Goal: Transaction & Acquisition: Purchase product/service

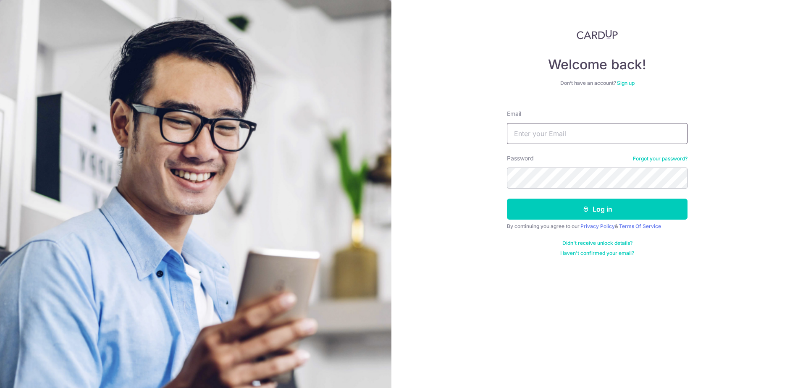
click at [564, 138] on input "Email" at bounding box center [597, 133] width 181 height 21
type input "[EMAIL_ADDRESS][DOMAIN_NAME]"
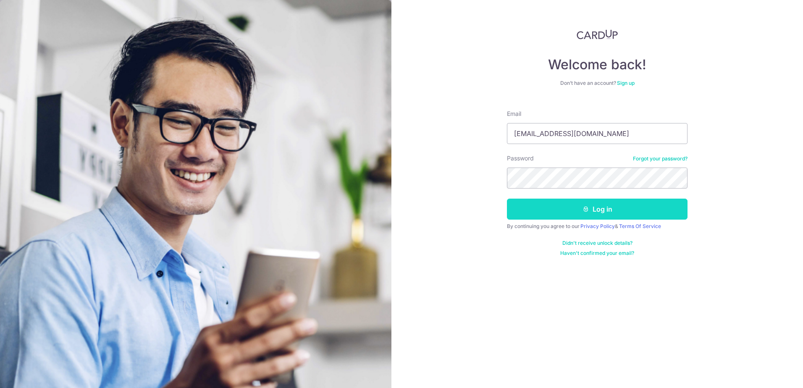
click at [541, 201] on button "Log in" at bounding box center [597, 209] width 181 height 21
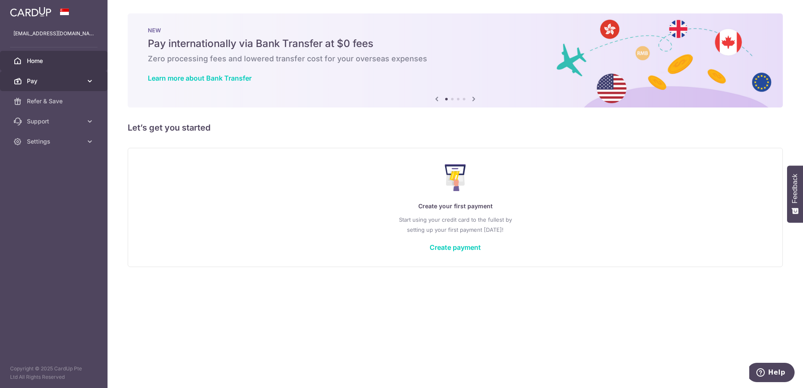
click at [45, 83] on span "Pay" at bounding box center [54, 81] width 55 height 8
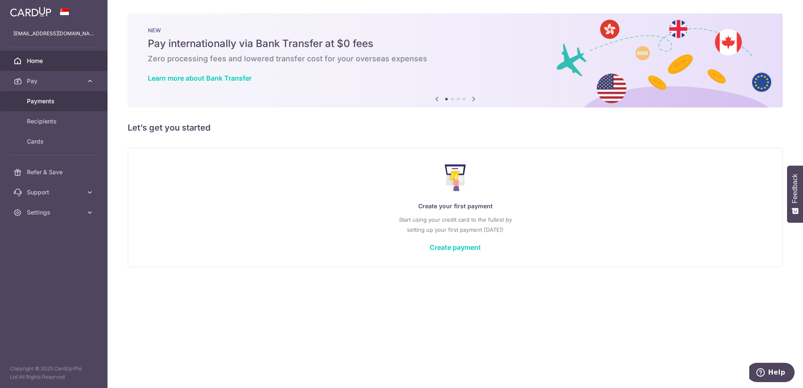
click at [54, 102] on span "Payments" at bounding box center [54, 101] width 55 height 8
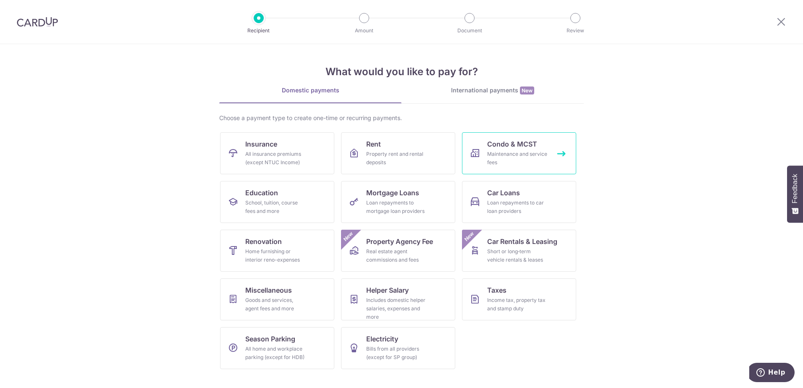
click at [514, 155] on div "Maintenance and service fees" at bounding box center [517, 158] width 60 height 17
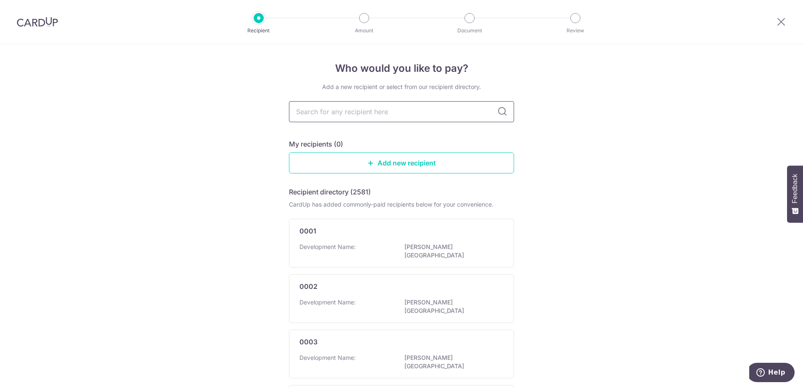
click at [344, 110] on input "text" at bounding box center [401, 111] width 225 height 21
click at [395, 162] on link "Add new recipient" at bounding box center [401, 162] width 225 height 21
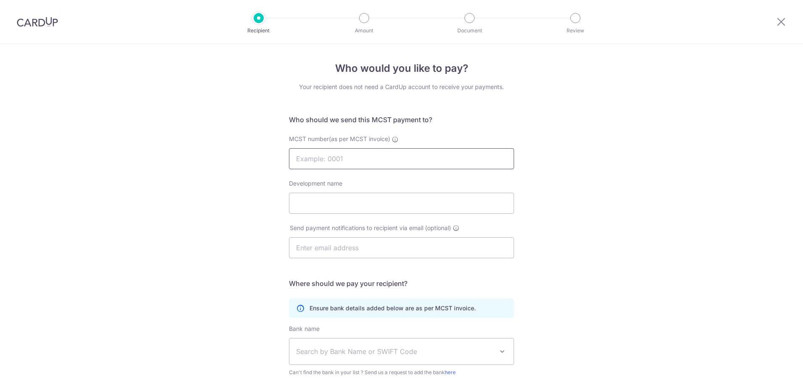
click at [368, 152] on input "MCST number(as per MCST invoice)" at bounding box center [401, 158] width 225 height 21
type input "4561"
click at [382, 200] on input "Development name" at bounding box center [401, 203] width 225 height 21
click at [369, 248] on input "text" at bounding box center [401, 247] width 225 height 21
type input "[EMAIL_ADDRESS][DOMAIN_NAME]"
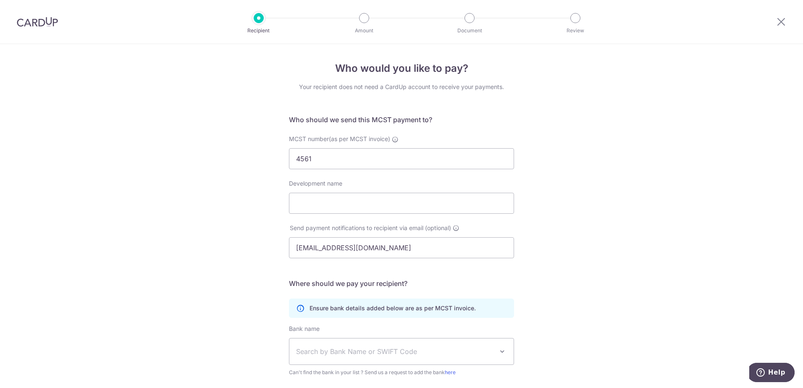
click at [352, 350] on span "Search by Bank Name or SWIFT Code" at bounding box center [394, 352] width 197 height 10
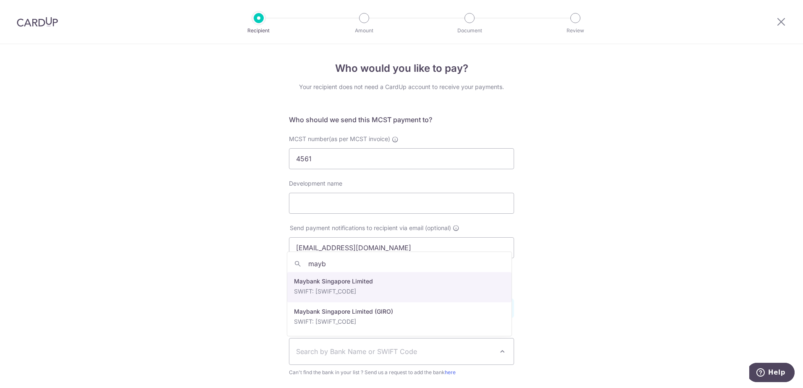
type input "mayb"
select select "10"
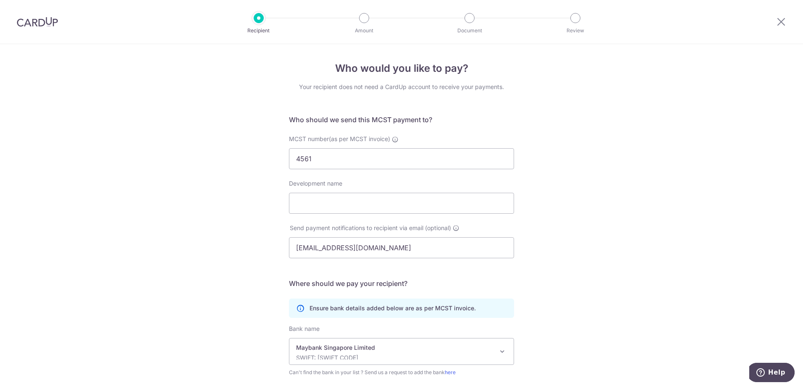
click at [354, 353] on div "Maybank Singapore Limited SWIFT: MBBESGS2XXX" at bounding box center [394, 352] width 197 height 16
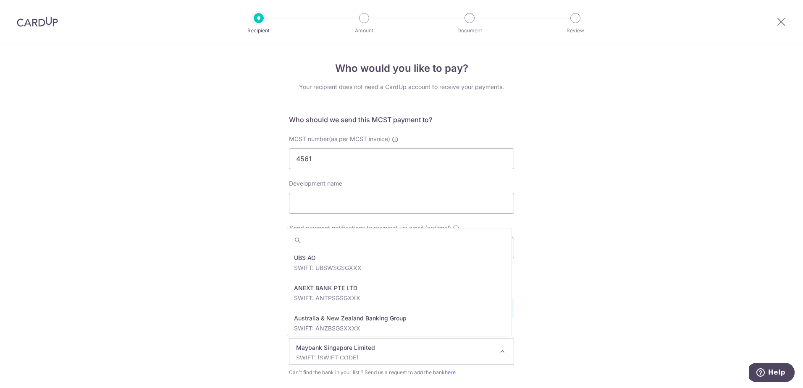
scroll to position [1270, 0]
click at [355, 347] on p "Maybank Singapore Limited" at bounding box center [394, 348] width 197 height 8
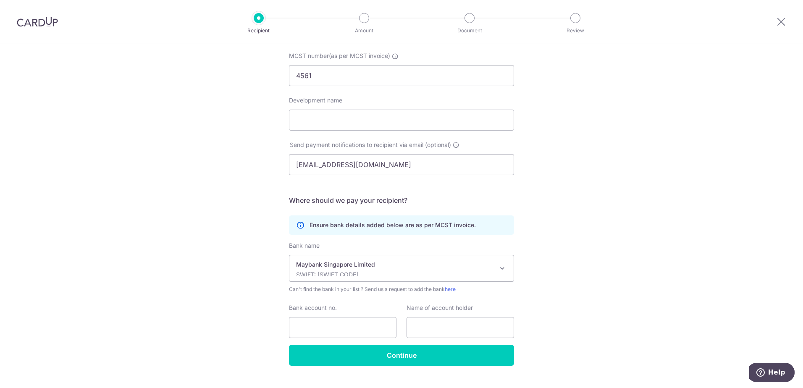
scroll to position [84, 0]
click at [339, 322] on input "Bank account no." at bounding box center [343, 326] width 108 height 21
type input "04013019314"
click at [434, 326] on input "text" at bounding box center [461, 326] width 108 height 21
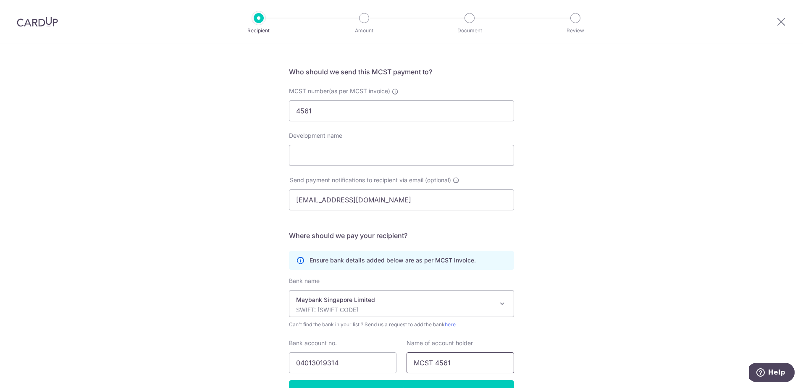
scroll to position [0, 0]
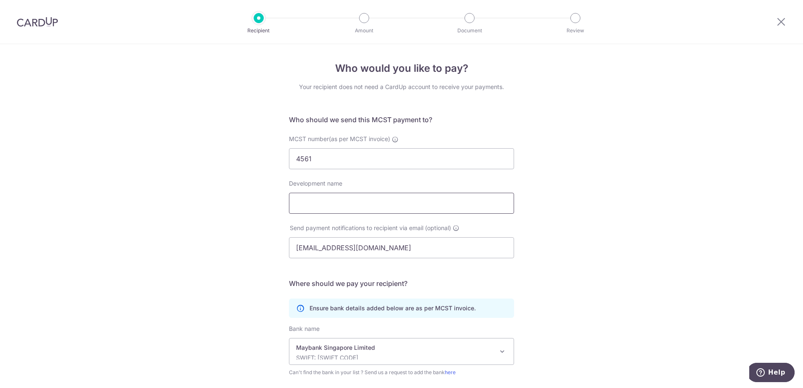
type input "MCST 4561"
click at [331, 194] on input "Development name" at bounding box center [401, 203] width 225 height 21
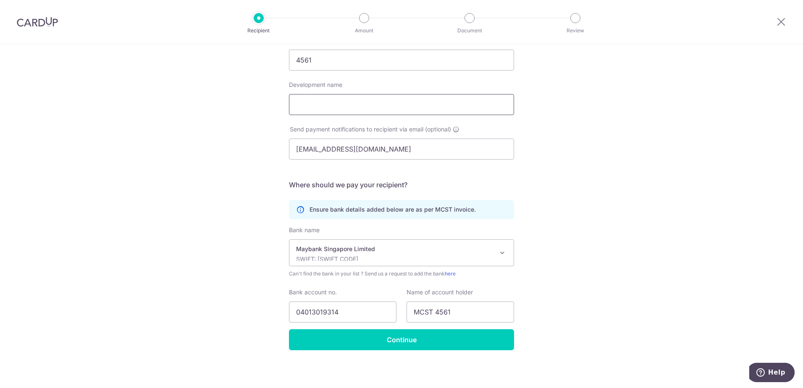
scroll to position [100, 0]
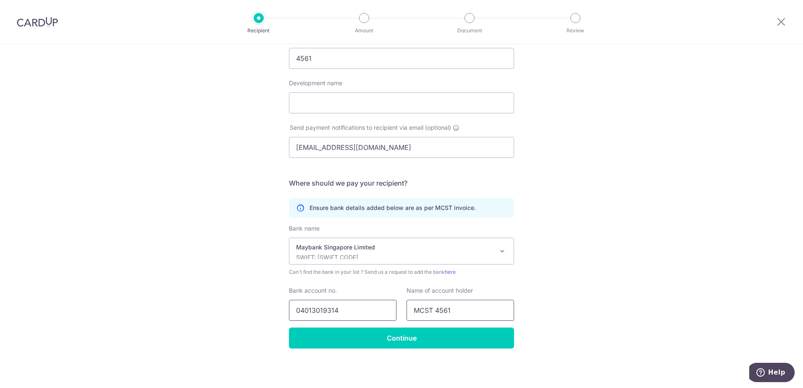
drag, startPoint x: 466, startPoint y: 311, endPoint x: 379, endPoint y: 312, distance: 87.0
click at [379, 312] on div "Bank account no. 04013019314 Name of account holder MCST 4561" at bounding box center [401, 303] width 235 height 34
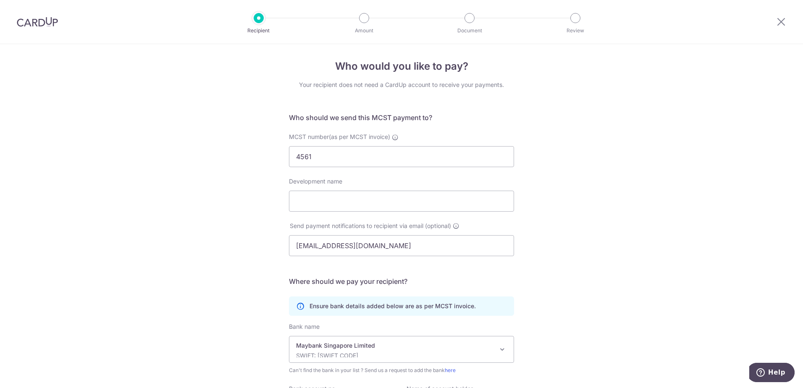
scroll to position [0, 0]
click at [361, 201] on input "Development name" at bounding box center [401, 203] width 225 height 21
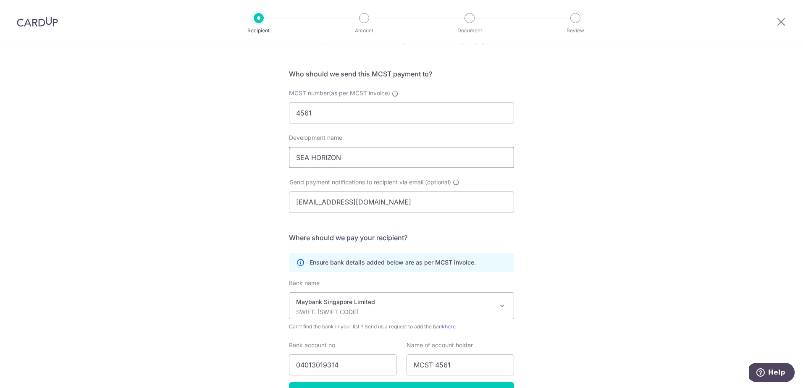
scroll to position [100, 0]
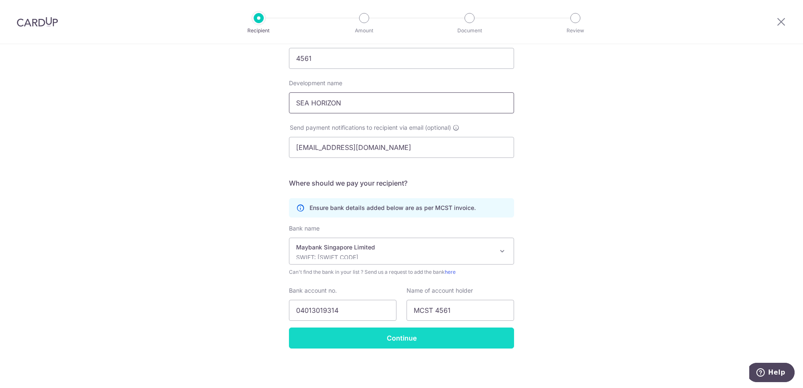
type input "SEA HORIZON"
click at [378, 339] on input "Continue" at bounding box center [401, 338] width 225 height 21
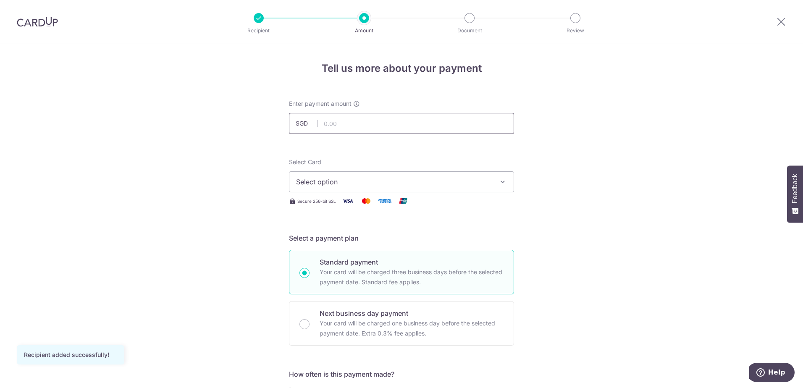
click at [339, 125] on input "text" at bounding box center [401, 123] width 225 height 21
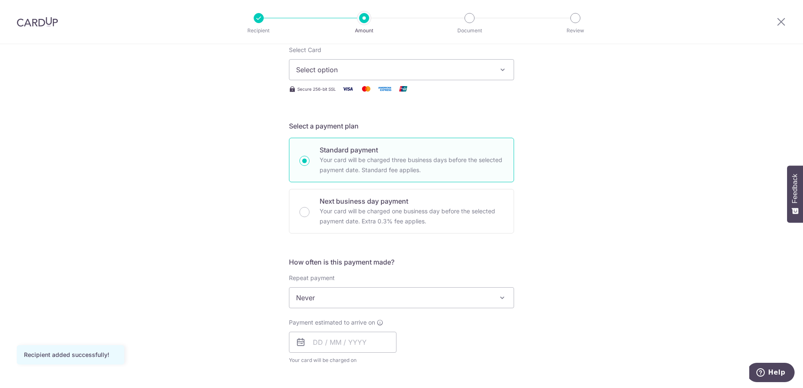
scroll to position [168, 0]
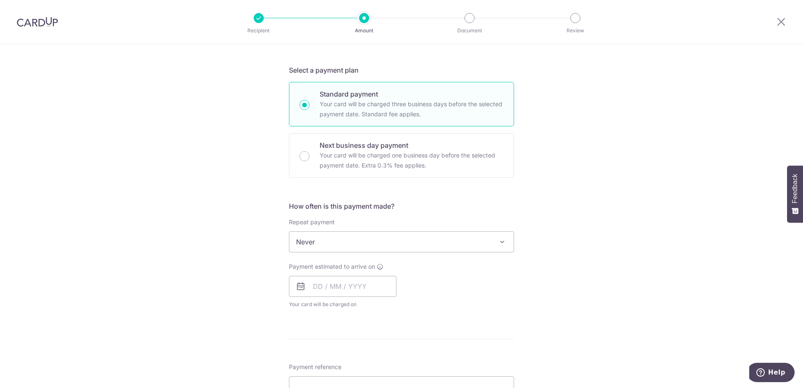
click at [382, 241] on span "Never" at bounding box center [401, 242] width 224 height 20
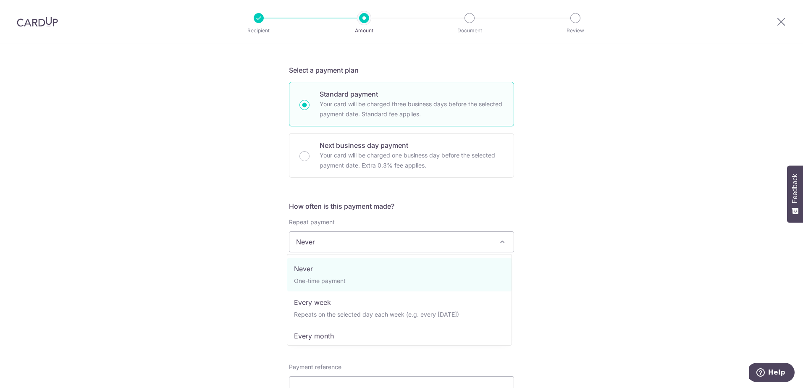
click at [382, 241] on span "Never" at bounding box center [401, 242] width 224 height 20
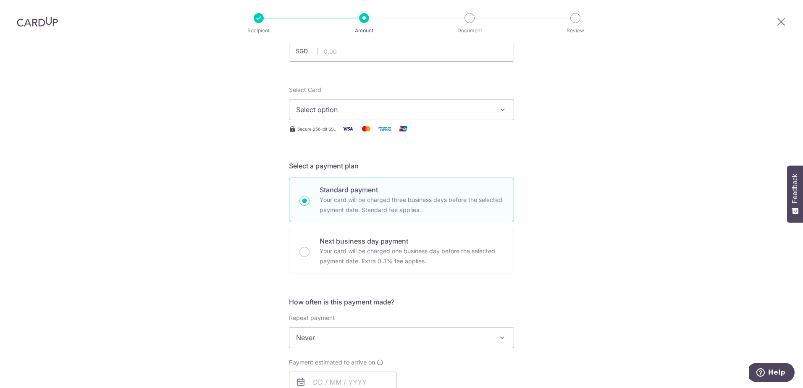
scroll to position [0, 0]
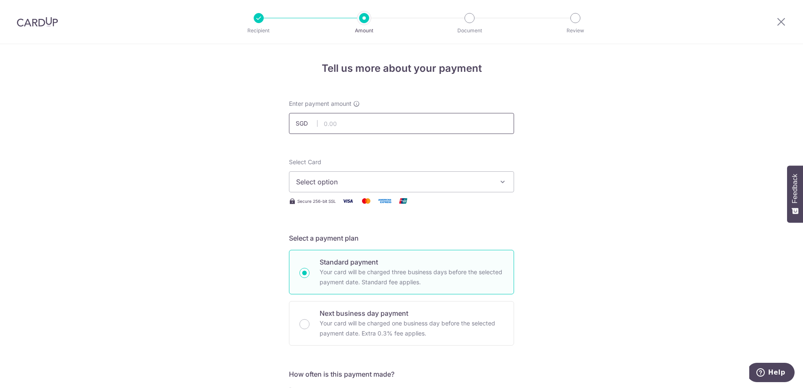
click at [352, 125] on input "text" at bounding box center [401, 123] width 225 height 21
type input "1,144.50"
click at [346, 183] on span "Select option" at bounding box center [394, 182] width 196 height 10
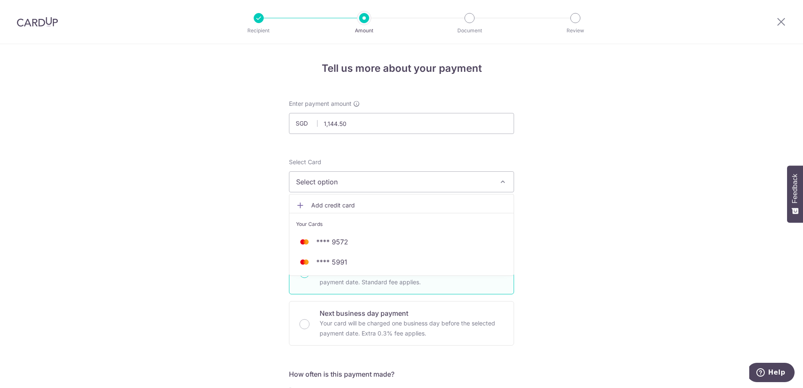
click at [319, 204] on span "Add credit card" at bounding box center [409, 205] width 196 height 8
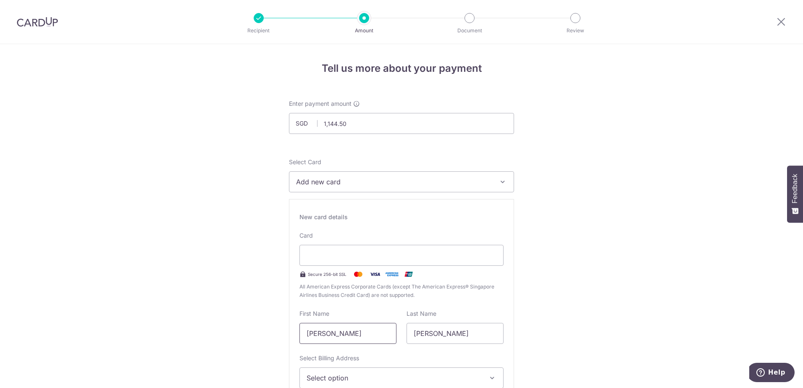
drag, startPoint x: 363, startPoint y: 333, endPoint x: 271, endPoint y: 331, distance: 92.0
type input "Nicky"
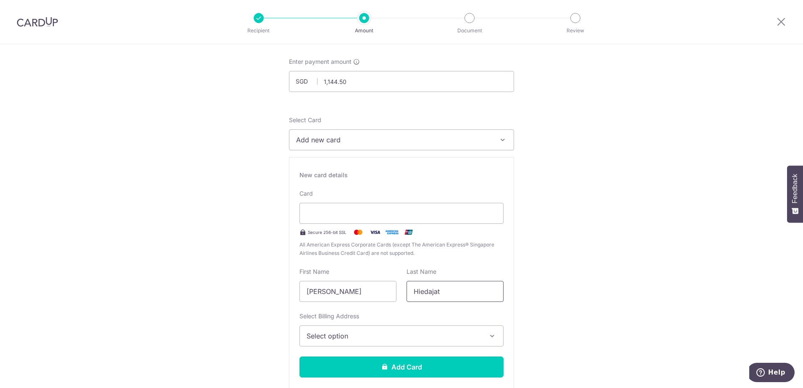
type input "Hiedajat"
click at [390, 339] on span "Select option" at bounding box center [394, 336] width 175 height 10
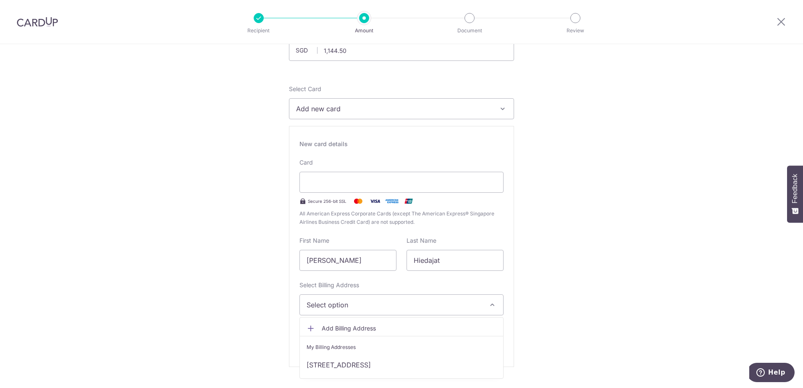
scroll to position [126, 0]
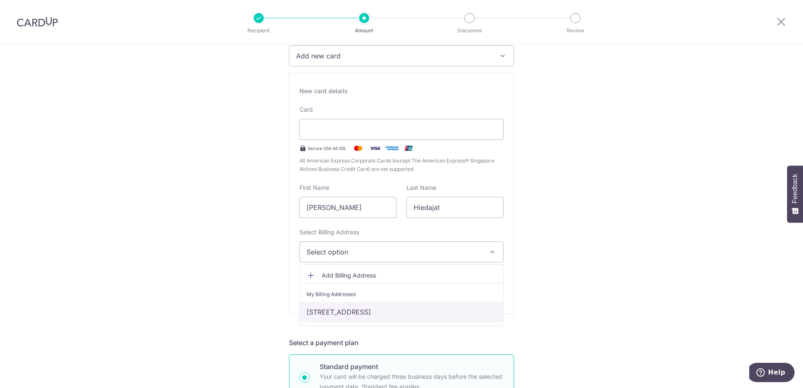
click at [371, 315] on link "17 Pasir Ris Rise #02-34, Singapore, Singapore-518088" at bounding box center [401, 312] width 203 height 20
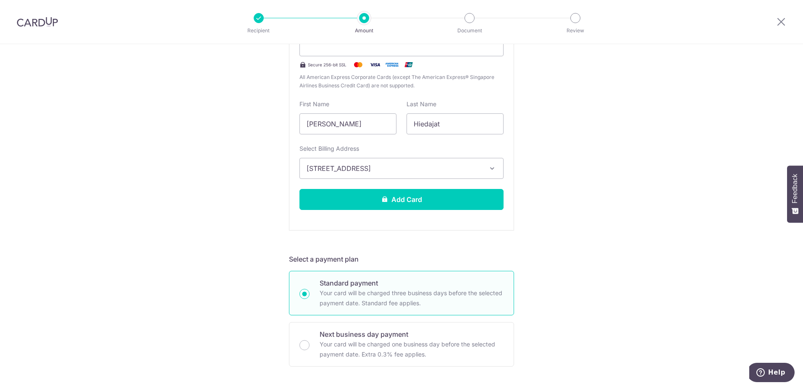
scroll to position [210, 0]
click at [354, 194] on button "Add Card" at bounding box center [401, 199] width 204 height 21
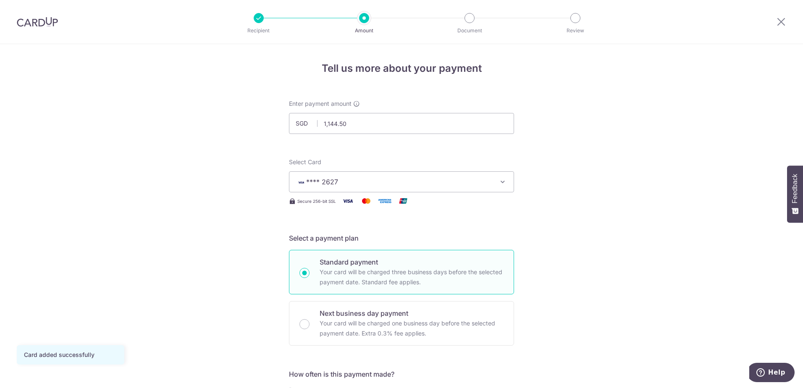
scroll to position [126, 0]
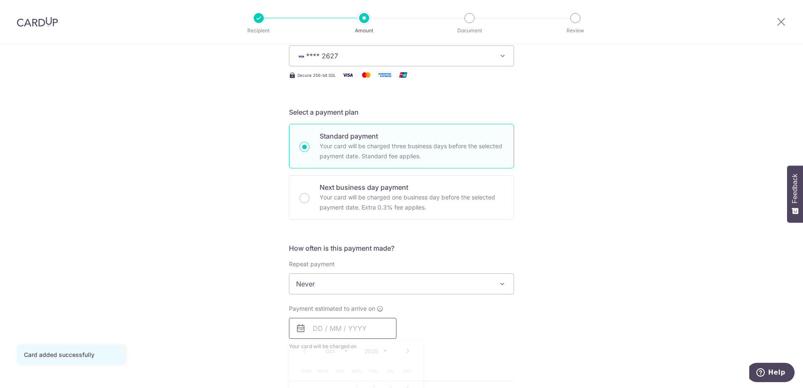
click at [314, 333] on input "text" at bounding box center [343, 328] width 108 height 21
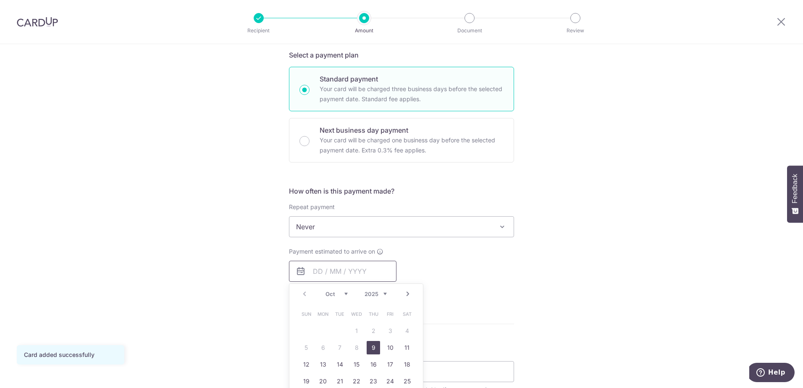
scroll to position [210, 0]
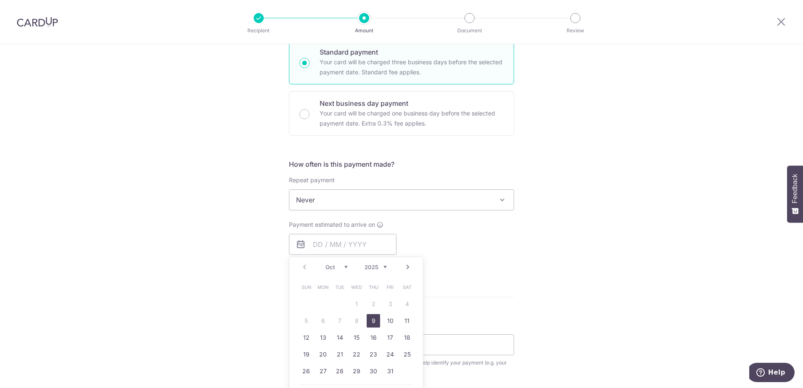
click at [367, 319] on link "9" at bounding box center [373, 320] width 13 height 13
type input "[DATE]"
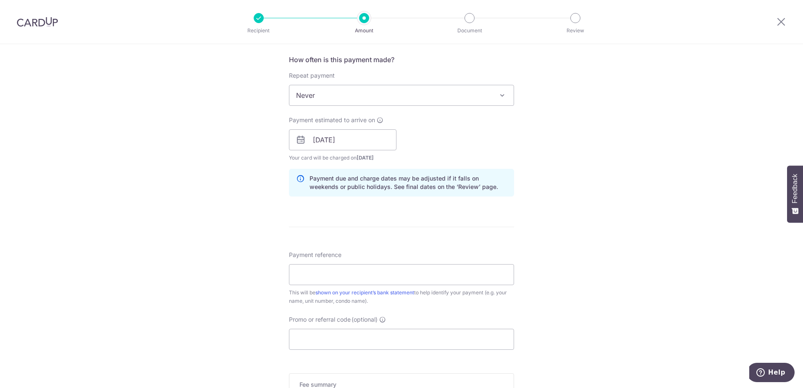
scroll to position [336, 0]
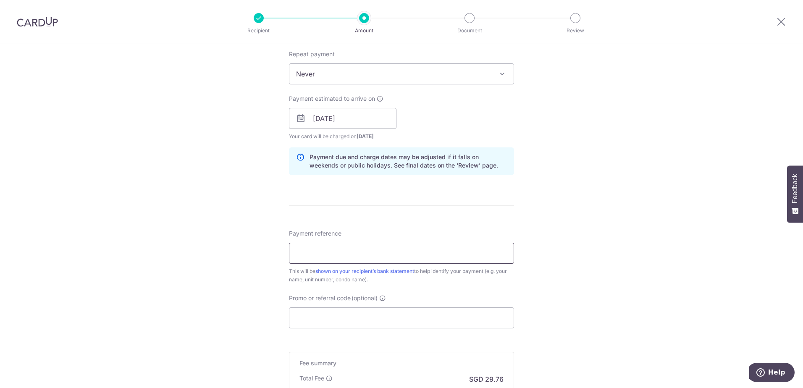
click at [440, 258] on input "Payment reference" at bounding box center [401, 253] width 225 height 21
type input "17 #02-34"
click at [383, 324] on input "Promo or referral code (optional)" at bounding box center [401, 317] width 225 height 21
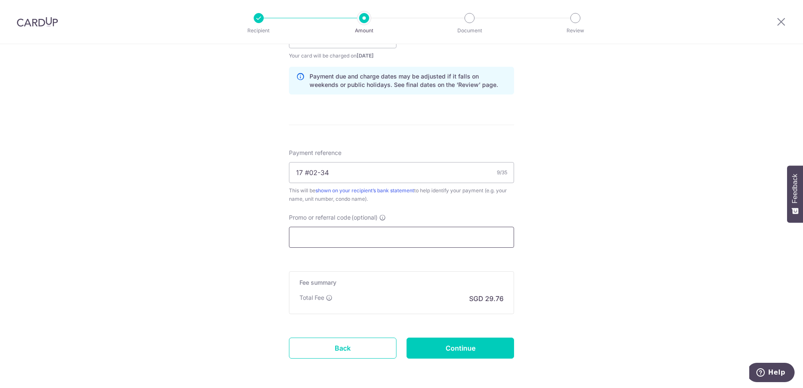
scroll to position [420, 0]
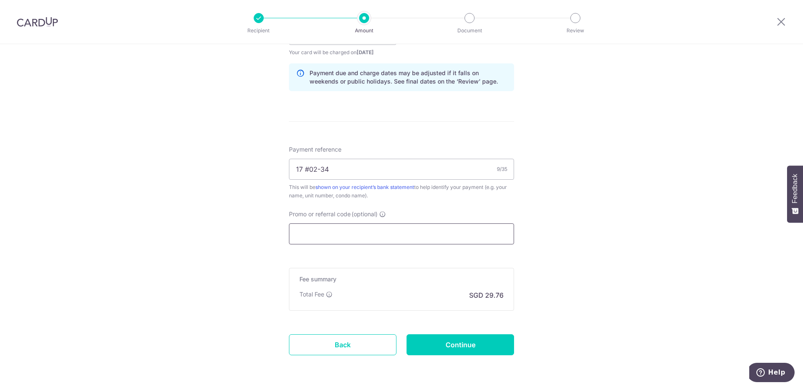
paste input "MILELION"
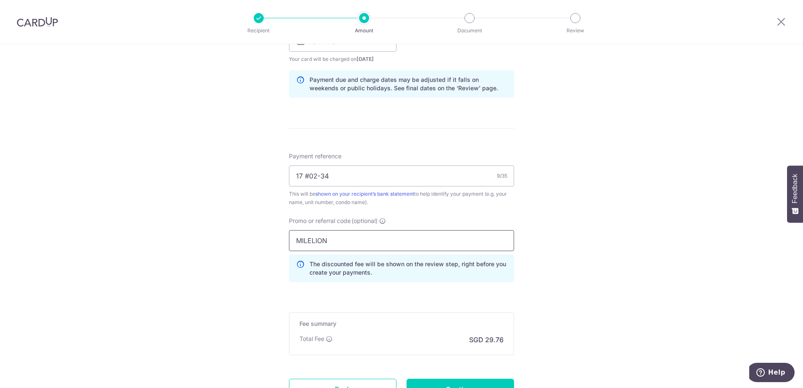
scroll to position [488, 0]
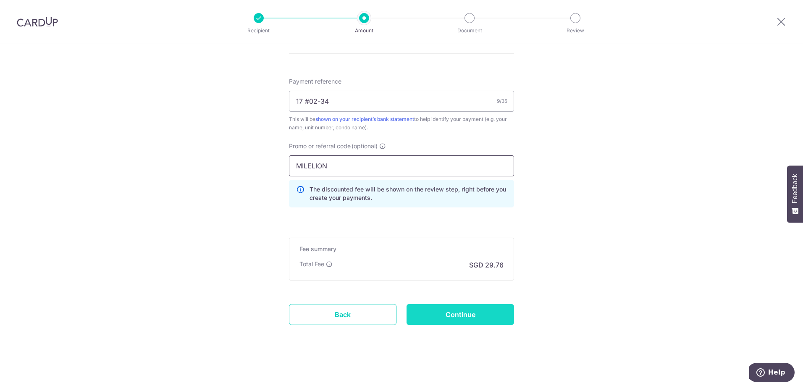
type input "MILELION"
click at [468, 313] on input "Continue" at bounding box center [461, 314] width 108 height 21
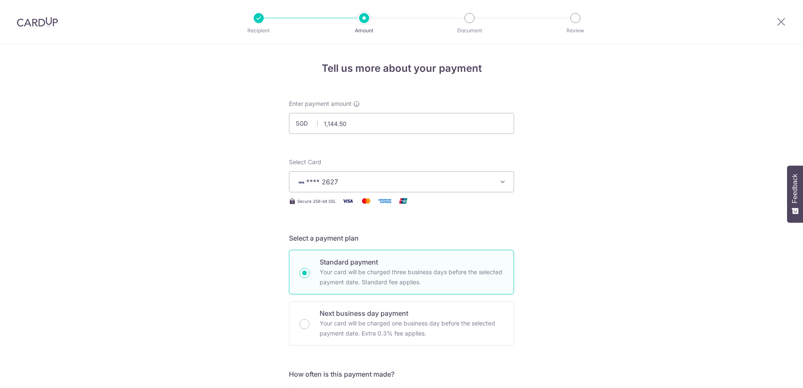
scroll to position [500, 0]
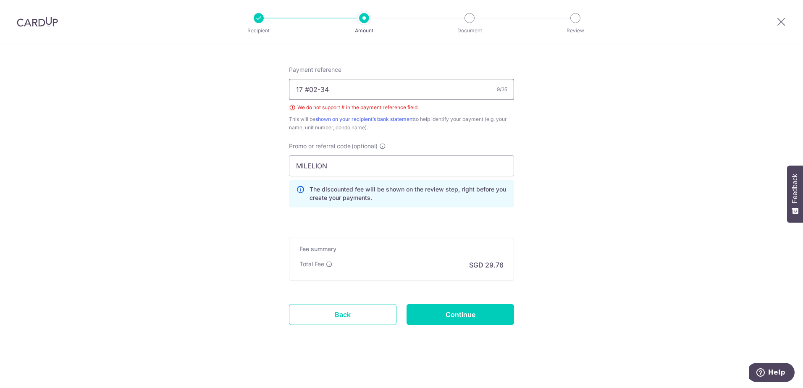
click at [302, 89] on input "17 #02-34" at bounding box center [401, 89] width 225 height 21
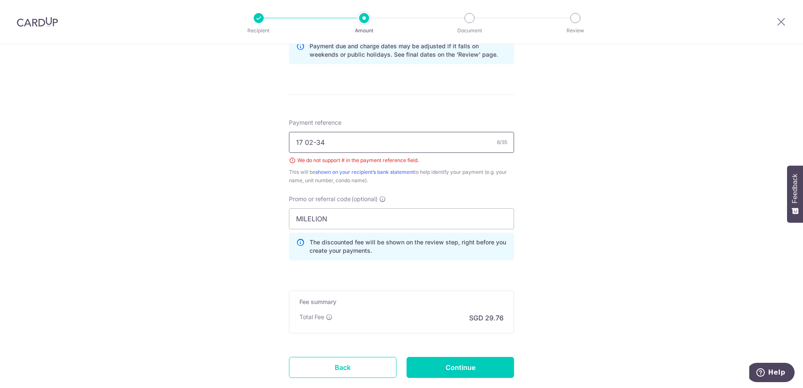
scroll to position [462, 0]
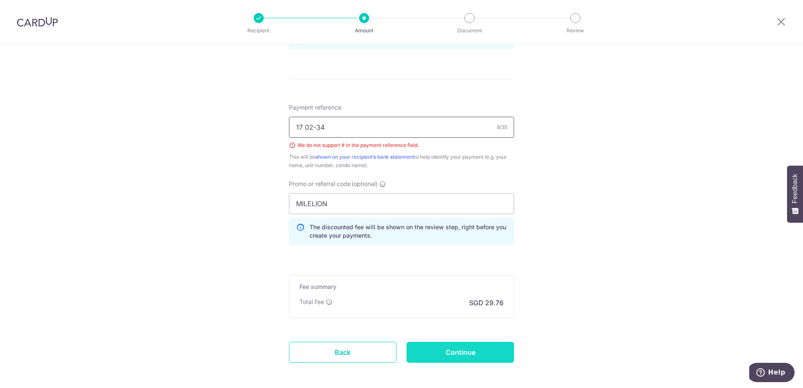
type input "17 02-34"
click at [433, 344] on input "Continue" at bounding box center [461, 352] width 108 height 21
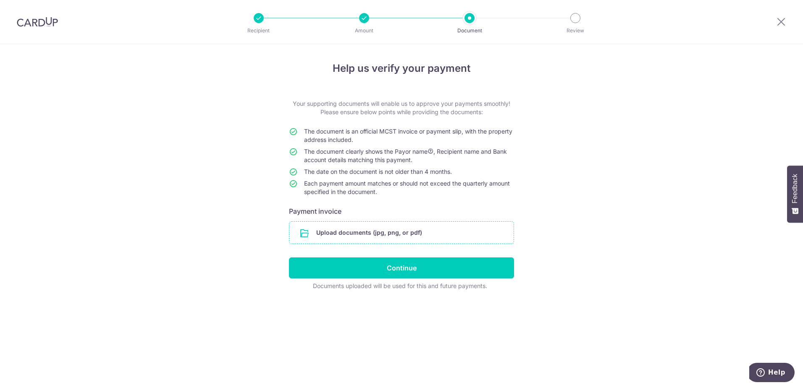
click at [348, 235] on input "file" at bounding box center [401, 233] width 224 height 22
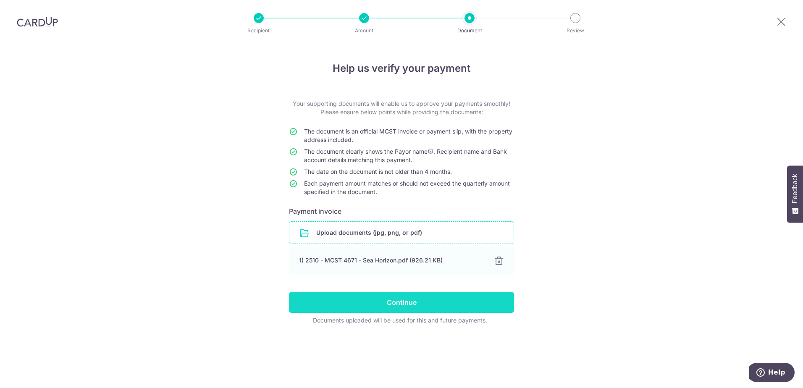
click at [402, 305] on input "Continue" at bounding box center [401, 302] width 225 height 21
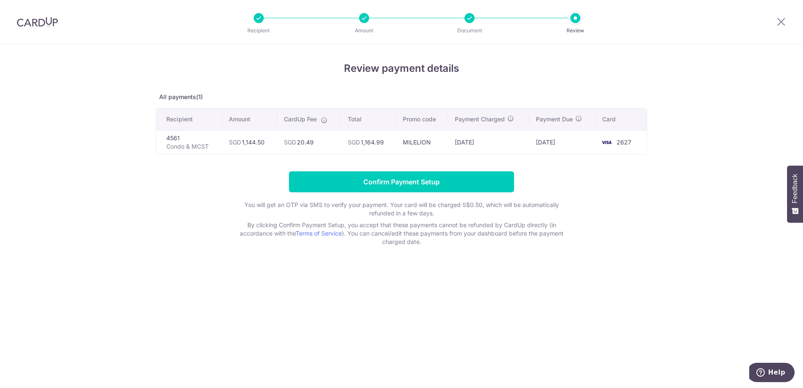
click at [470, 19] on div at bounding box center [470, 18] width 10 height 10
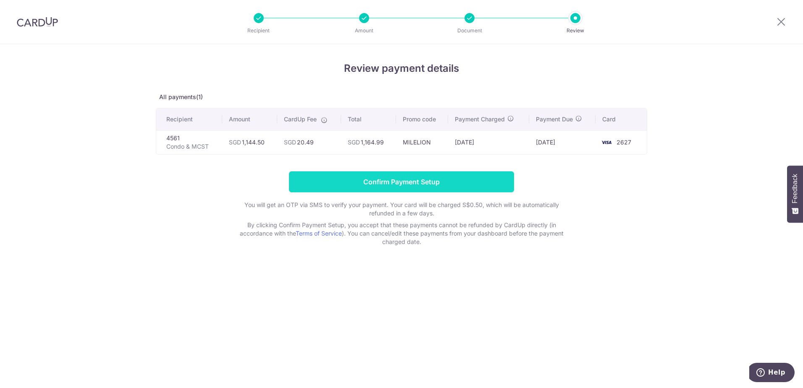
click at [364, 182] on input "Confirm Payment Setup" at bounding box center [401, 181] width 225 height 21
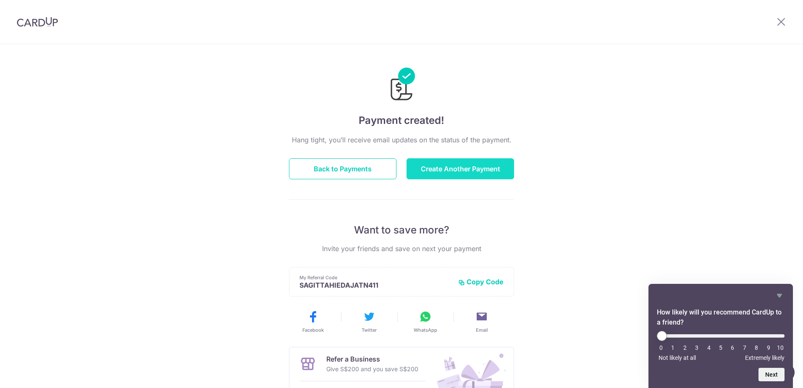
click at [438, 168] on button "Create Another Payment" at bounding box center [461, 168] width 108 height 21
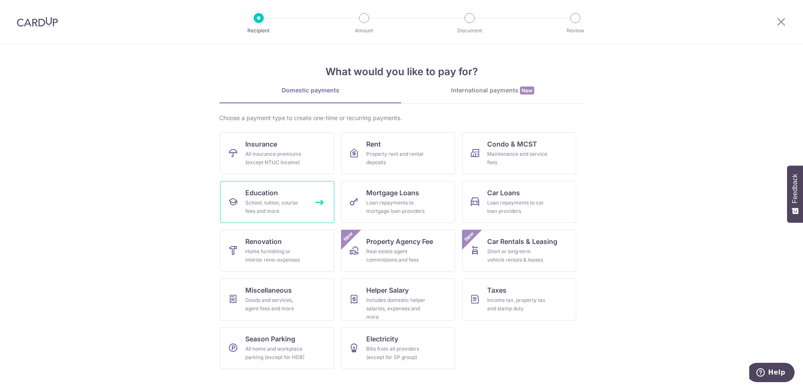
click at [289, 197] on link "Education School, tuition, course fees and more" at bounding box center [277, 202] width 114 height 42
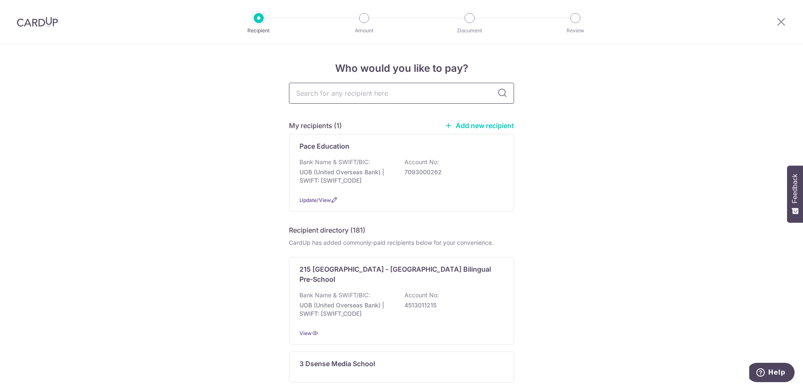
click at [394, 97] on input "text" at bounding box center [401, 93] width 225 height 21
type input "heart"
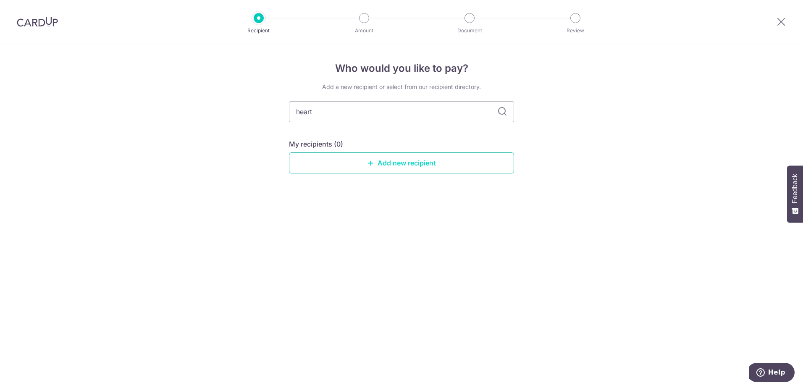
click at [382, 158] on link "Add new recipient" at bounding box center [401, 162] width 225 height 21
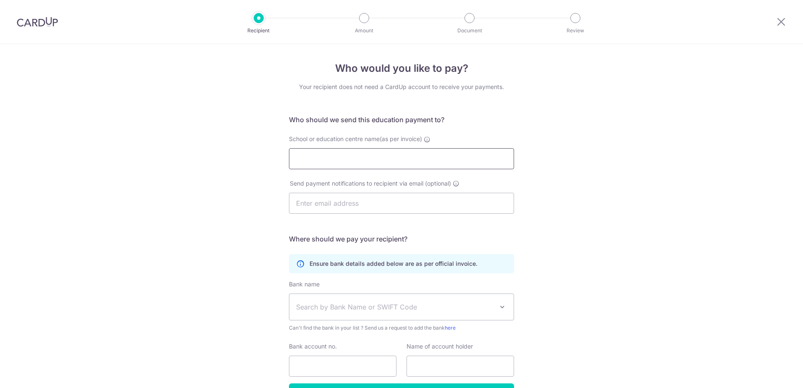
click at [377, 152] on input "School or education centre name(as per invoice)" at bounding box center [401, 158] width 225 height 21
click at [377, 152] on input "Heartstudia" at bounding box center [401, 158] width 225 height 21
type input "Heartstudio"
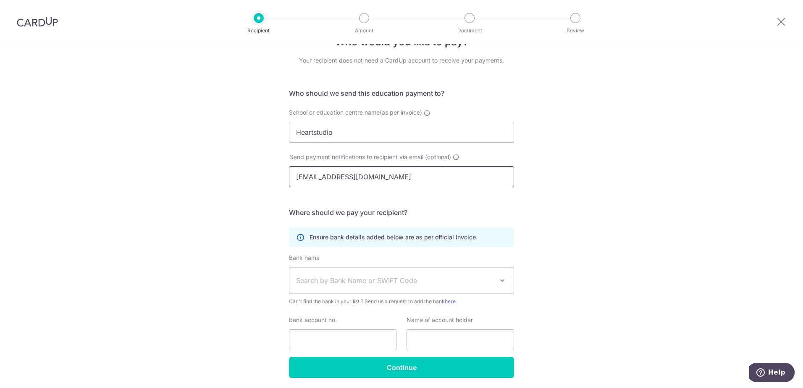
scroll to position [56, 0]
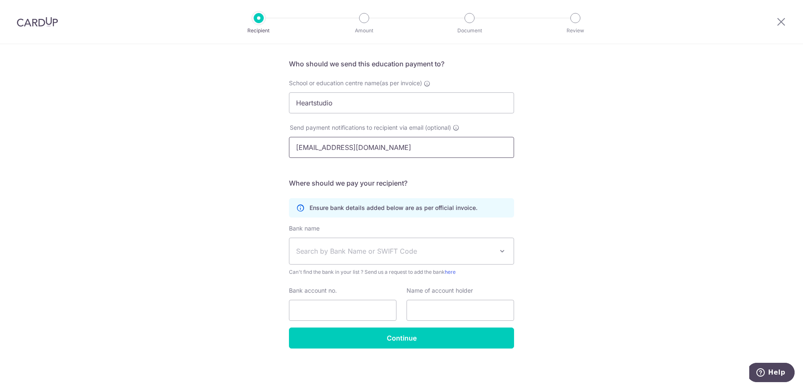
type input "[EMAIL_ADDRESS][DOMAIN_NAME]"
click at [342, 252] on span "Search by Bank Name or SWIFT Code" at bounding box center [394, 251] width 197 height 10
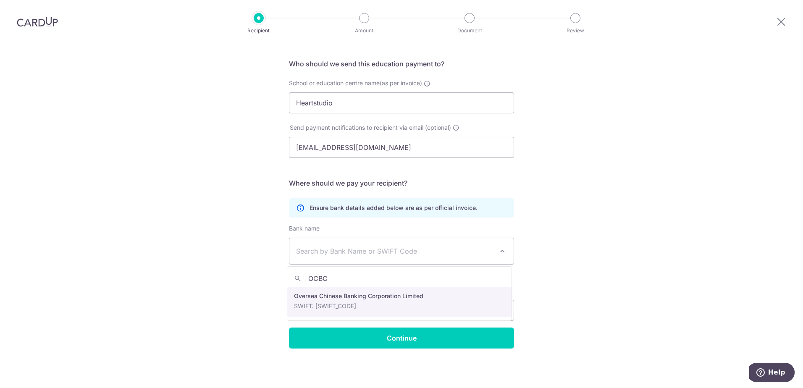
type input "OCBC"
select select "12"
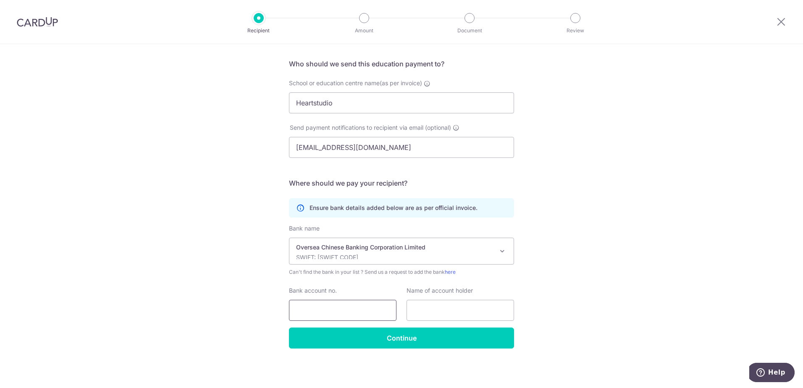
click at [338, 307] on input "Bank account no." at bounding box center [343, 310] width 108 height 21
type input "538751835001"
click at [437, 314] on input "text" at bounding box center [461, 310] width 108 height 21
type input "Heartstudio"
